Goal: Transaction & Acquisition: Download file/media

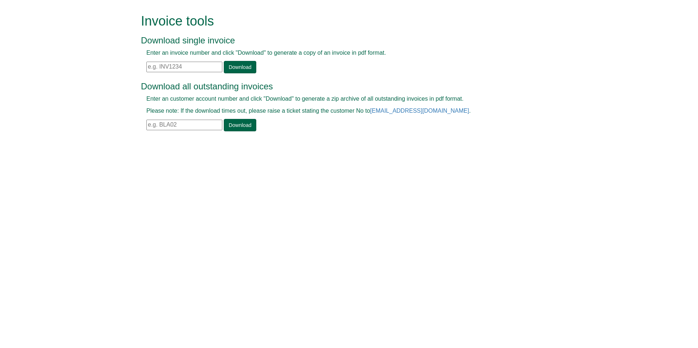
click at [147, 66] on input "text" at bounding box center [184, 67] width 76 height 11
paste input "INV1297014"
type input "INV1297014"
click at [240, 65] on link "Download" at bounding box center [240, 67] width 32 height 12
drag, startPoint x: 147, startPoint y: 67, endPoint x: 157, endPoint y: 66, distance: 9.6
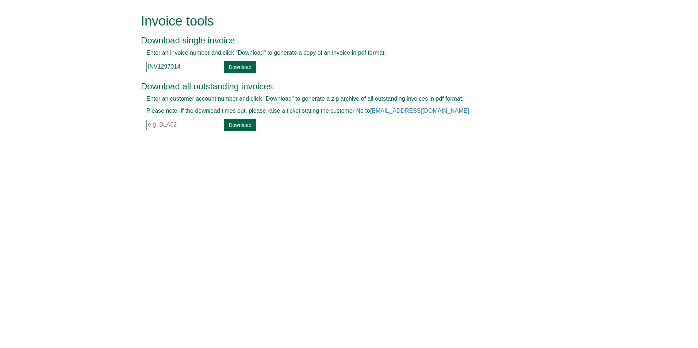
click at [159, 65] on input "INV1297014" at bounding box center [184, 67] width 76 height 11
drag, startPoint x: 148, startPoint y: 126, endPoint x: 189, endPoint y: 131, distance: 41.6
click at [189, 129] on input "text" at bounding box center [184, 125] width 76 height 11
type input "ELT11"
click at [231, 126] on link "Download" at bounding box center [240, 125] width 32 height 12
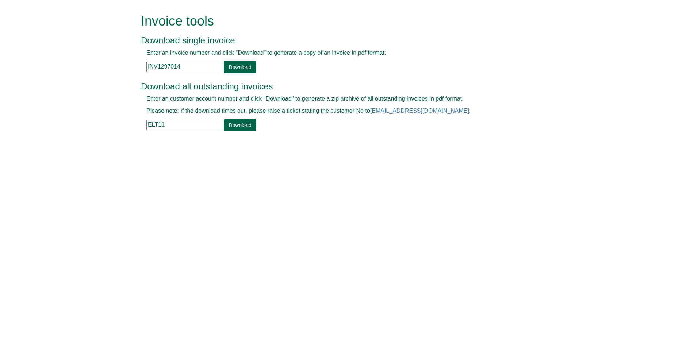
click at [101, 147] on html "Invoice tools Download single invoice Enter an invoice number and click "Downlo…" at bounding box center [349, 73] width 698 height 147
click at [317, 147] on html "Invoice tools Download single invoice Enter an invoice number and click "Downlo…" at bounding box center [349, 73] width 698 height 147
drag, startPoint x: 186, startPoint y: 68, endPoint x: 142, endPoint y: 67, distance: 44.2
click at [142, 67] on div "Enter an invoice number and click "Download" to generate a copy of an invoice i…" at bounding box center [341, 61] width 400 height 24
paste input "INV1323126"
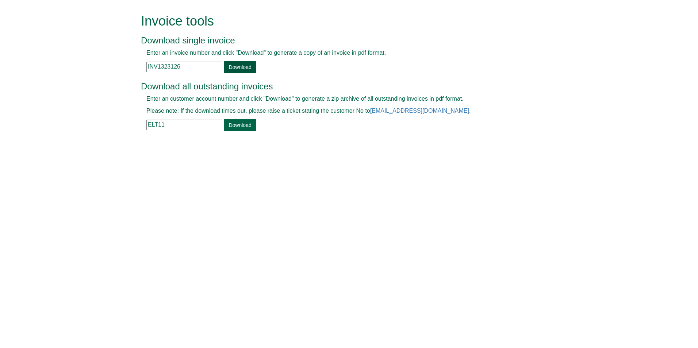
type input "INV1323126"
click at [242, 63] on link "Download" at bounding box center [240, 67] width 32 height 12
drag, startPoint x: 186, startPoint y: 65, endPoint x: 144, endPoint y: 69, distance: 42.8
click at [144, 69] on div "Enter an invoice number and click "Download" to generate a copy of an invoice i…" at bounding box center [341, 61] width 400 height 24
paste input "INV1364973"
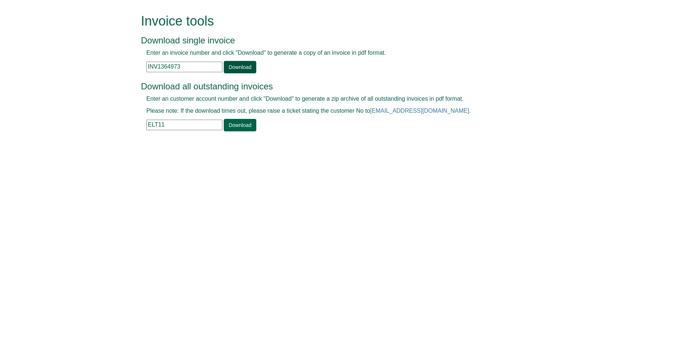
type input "INV1364973"
click at [246, 67] on link "Download" at bounding box center [240, 67] width 32 height 12
drag, startPoint x: 169, startPoint y: 125, endPoint x: 138, endPoint y: 126, distance: 30.7
click at [138, 126] on div "Invoice tools Download single invoice Enter an invoice number and click "Downlo…" at bounding box center [348, 73] width 427 height 147
type input "siem001"
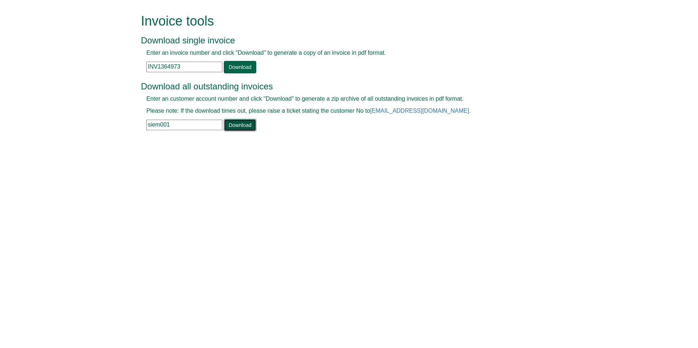
click at [232, 127] on link "Download" at bounding box center [240, 125] width 32 height 12
